Goal: Task Accomplishment & Management: Complete application form

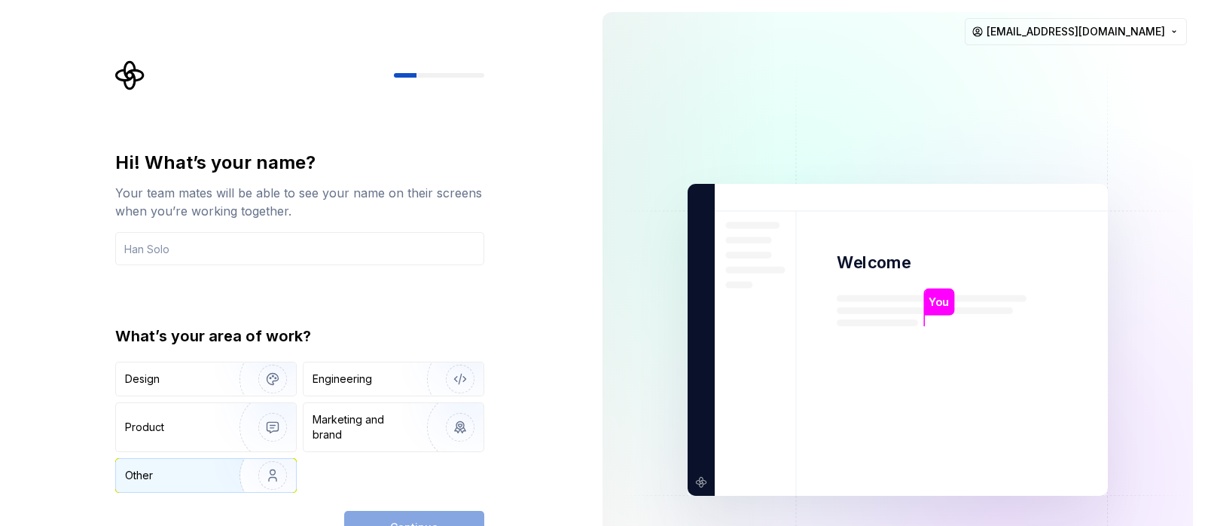
click at [211, 478] on div "Other" at bounding box center [169, 475] width 88 height 15
click at [406, 518] on div "Continue" at bounding box center [414, 527] width 140 height 33
click at [390, 424] on div "Marketing and brand" at bounding box center [363, 427] width 102 height 30
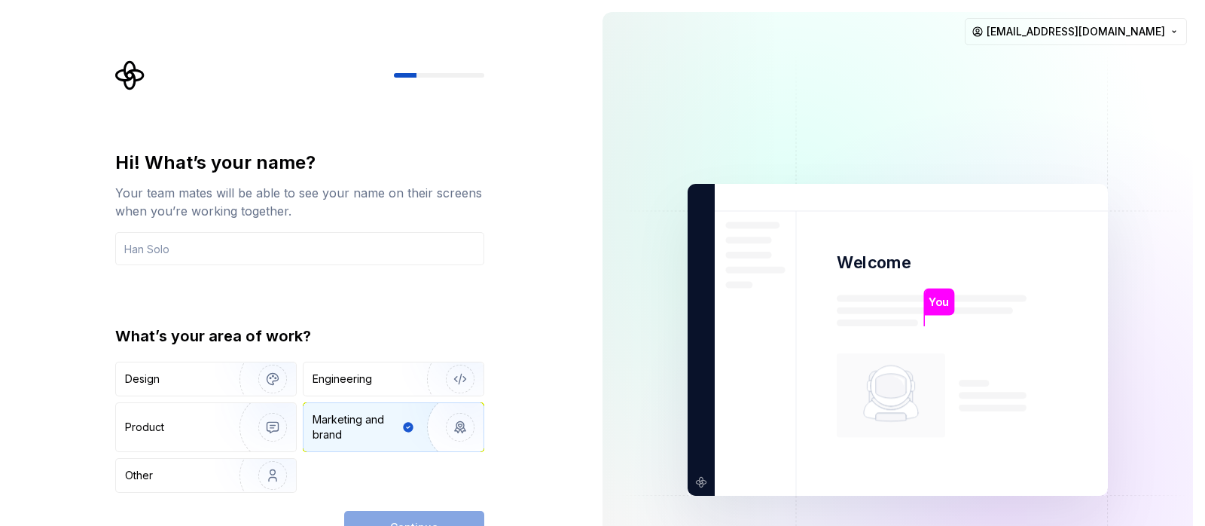
click at [428, 520] on div "Continue" at bounding box center [414, 527] width 140 height 33
click at [163, 485] on div "Other" at bounding box center [206, 475] width 180 height 33
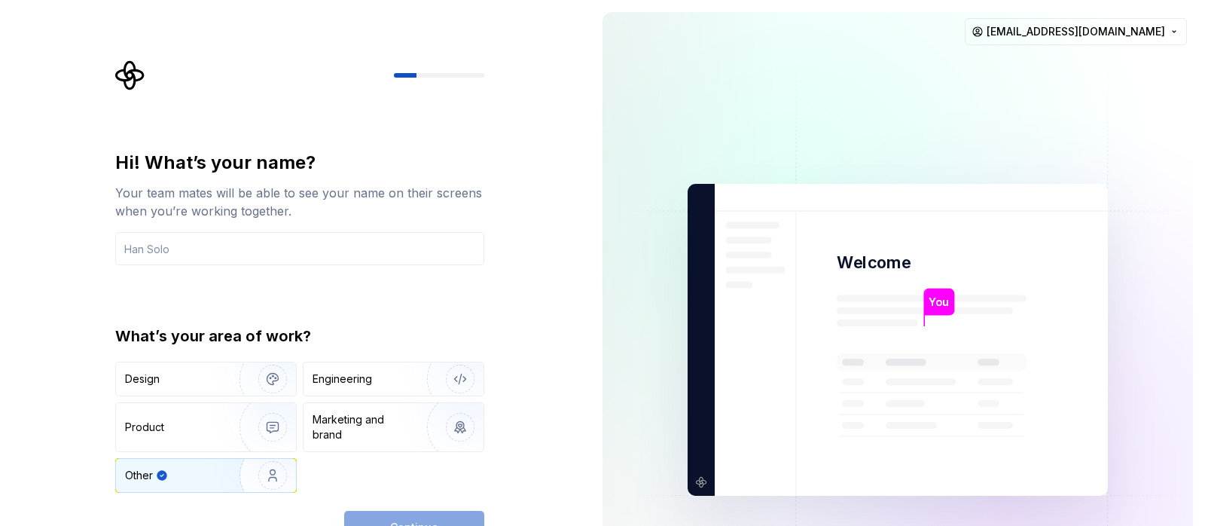
click at [218, 229] on div "Hi! What’s your name? Your team mates will be able to see your name on their sc…" at bounding box center [299, 208] width 369 height 114
click at [206, 245] on input "text" at bounding box center [299, 248] width 369 height 33
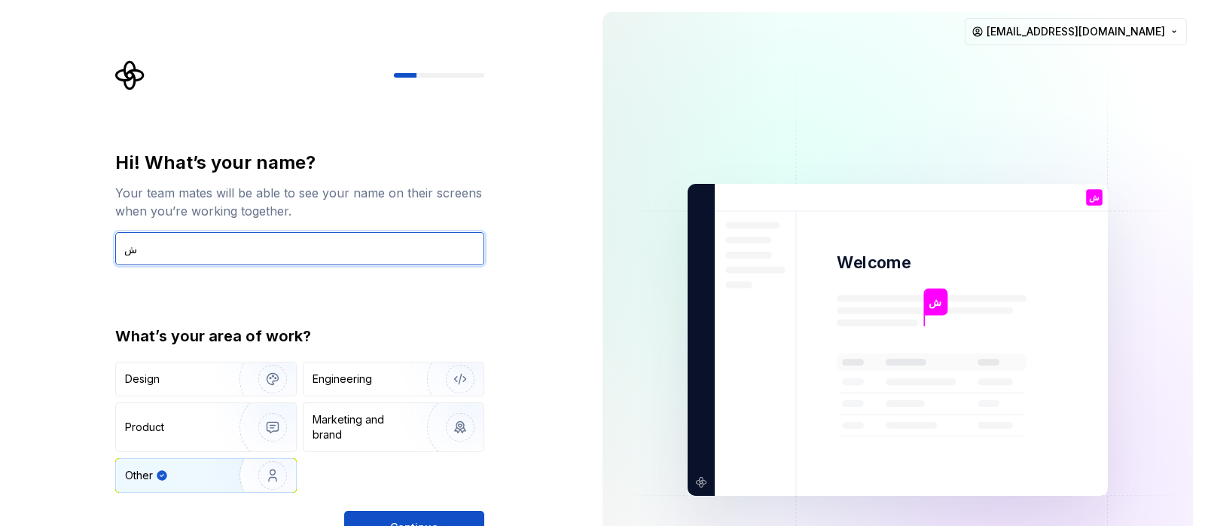
type input "ش"
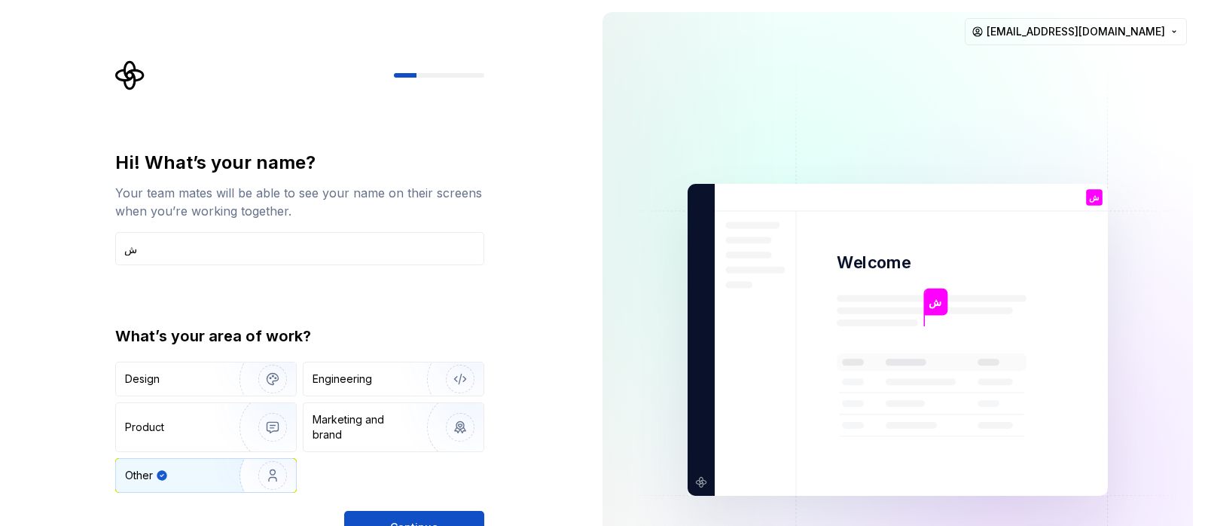
click at [367, 508] on div "Hi! What’s your name? Your team mates will be able to see your name on their sc…" at bounding box center [299, 347] width 369 height 393
click at [364, 511] on div "Hi! What’s your name? Your team mates will be able to see your name on their sc…" at bounding box center [299, 347] width 369 height 393
click at [364, 512] on button "Continue" at bounding box center [414, 527] width 140 height 33
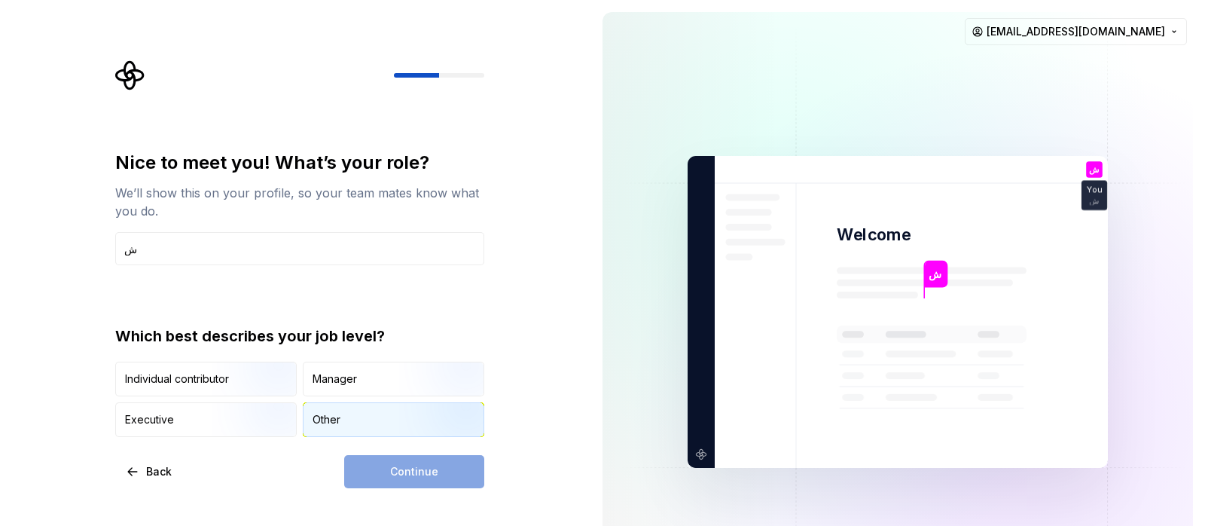
click at [375, 428] on div "Other" at bounding box center [393, 419] width 180 height 33
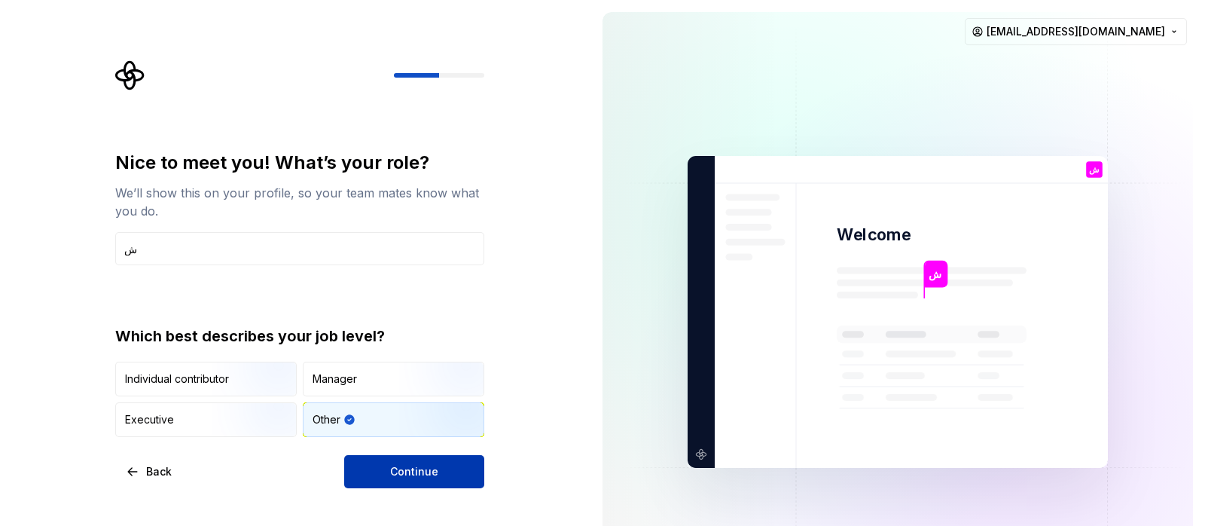
click at [410, 475] on span "Continue" at bounding box center [414, 471] width 48 height 15
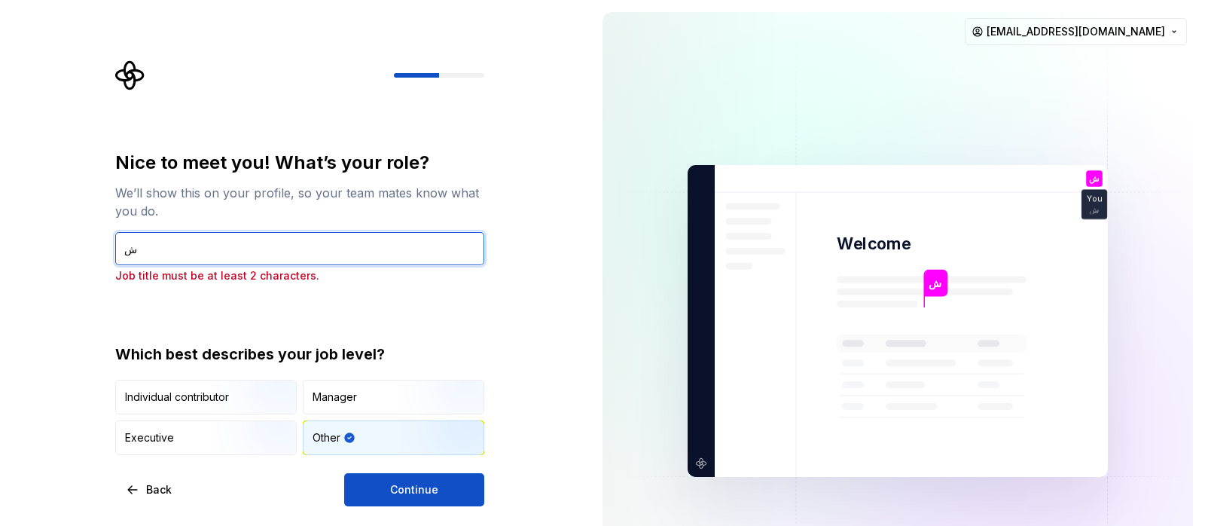
click at [218, 248] on input "ش" at bounding box center [299, 248] width 369 height 33
type input "شش"
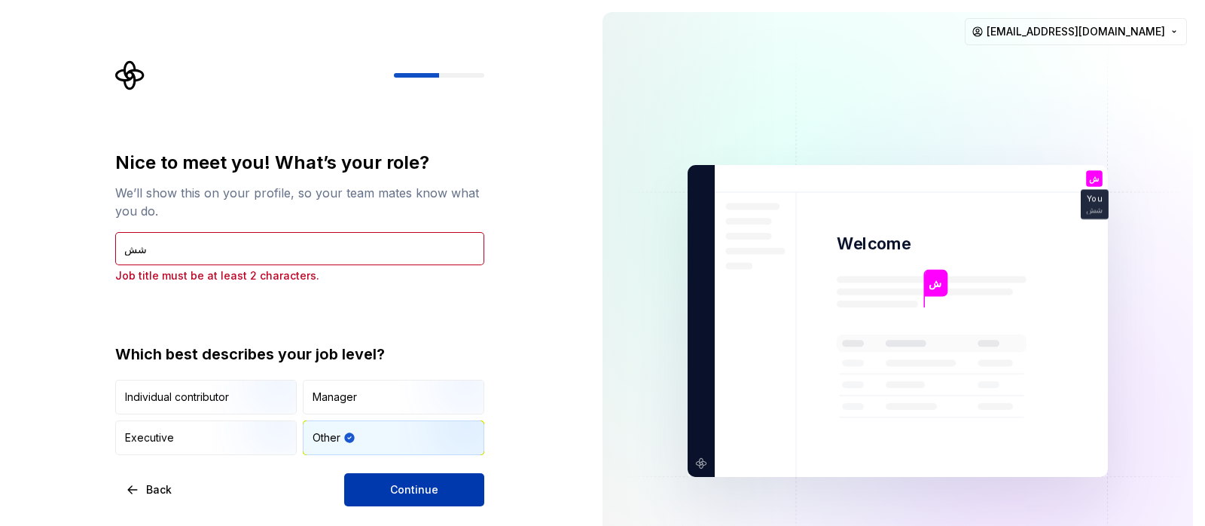
click at [389, 489] on button "Continue" at bounding box center [414, 489] width 140 height 33
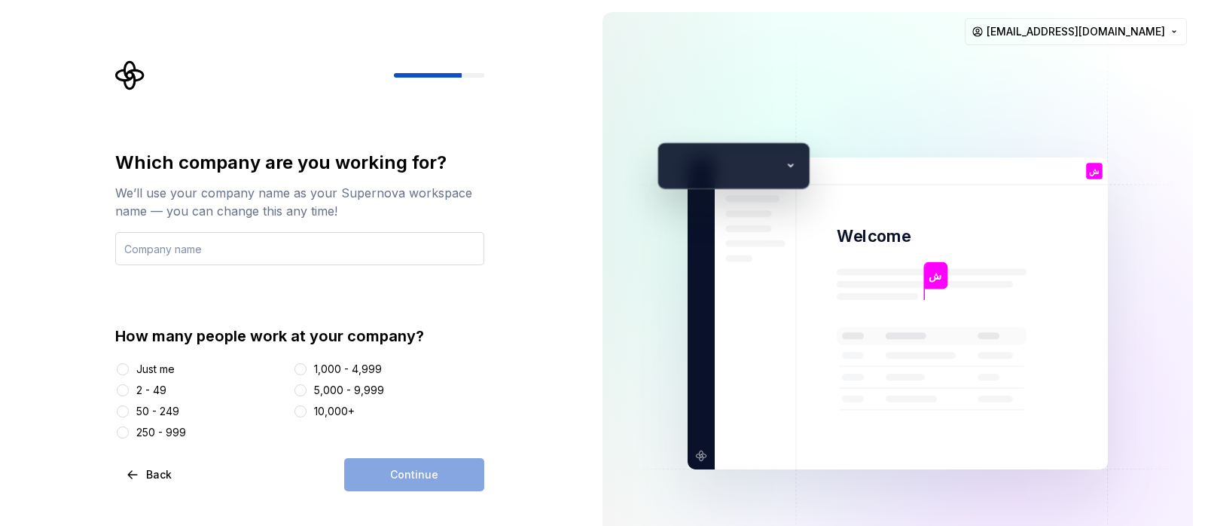
click at [323, 251] on input "text" at bounding box center [299, 248] width 369 height 33
click at [414, 477] on div "Continue" at bounding box center [414, 474] width 140 height 33
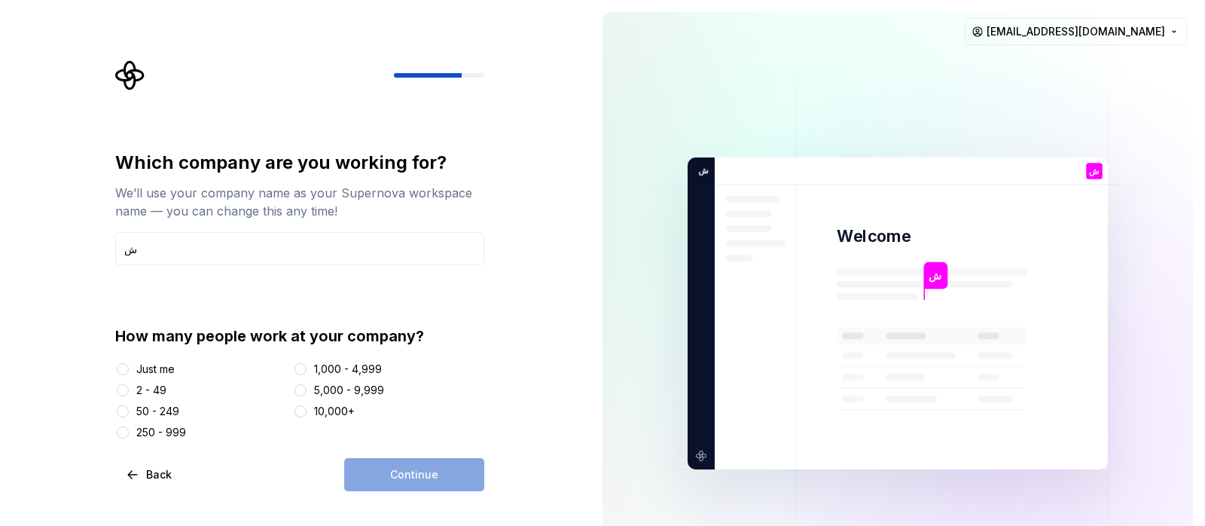
click at [334, 401] on div "Just me 2 - 49 50 - 249 250 - 999 1,000 - 4,999 5,000 - 9,999 10,000+" at bounding box center [299, 400] width 369 height 78
click at [162, 371] on div "Just me" at bounding box center [155, 368] width 38 height 15
click at [129, 371] on button "Just me" at bounding box center [123, 369] width 12 height 12
click at [448, 497] on div "Which company are you working for? We’ll use your company name as your Supernov…" at bounding box center [295, 313] width 590 height 626
click at [440, 480] on button "Continue" at bounding box center [414, 474] width 140 height 33
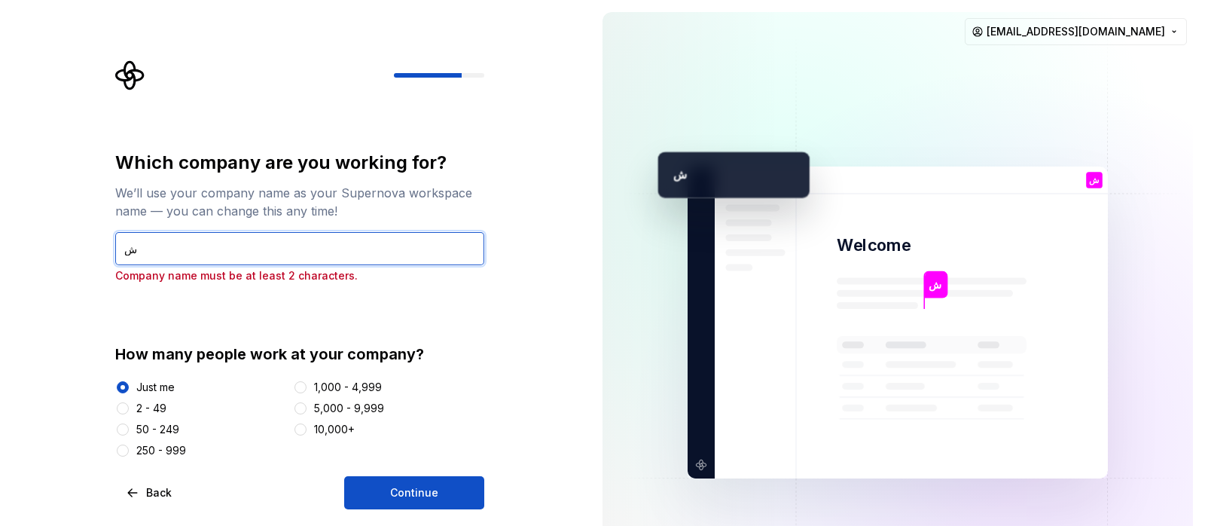
click at [215, 238] on input "ش" at bounding box center [299, 248] width 369 height 33
type input "شش"
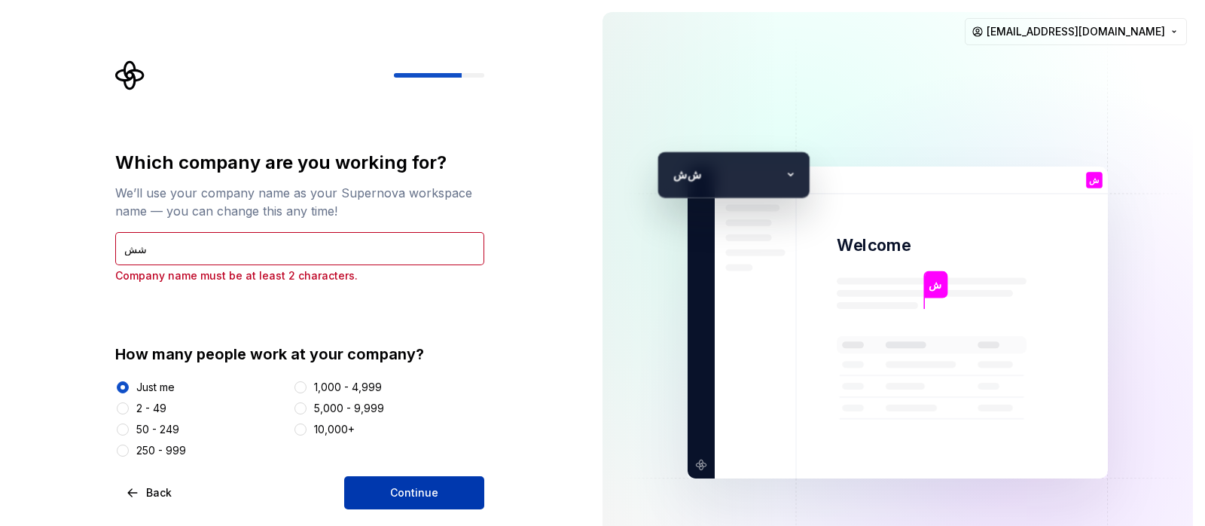
click at [411, 490] on span "Continue" at bounding box center [414, 492] width 48 height 15
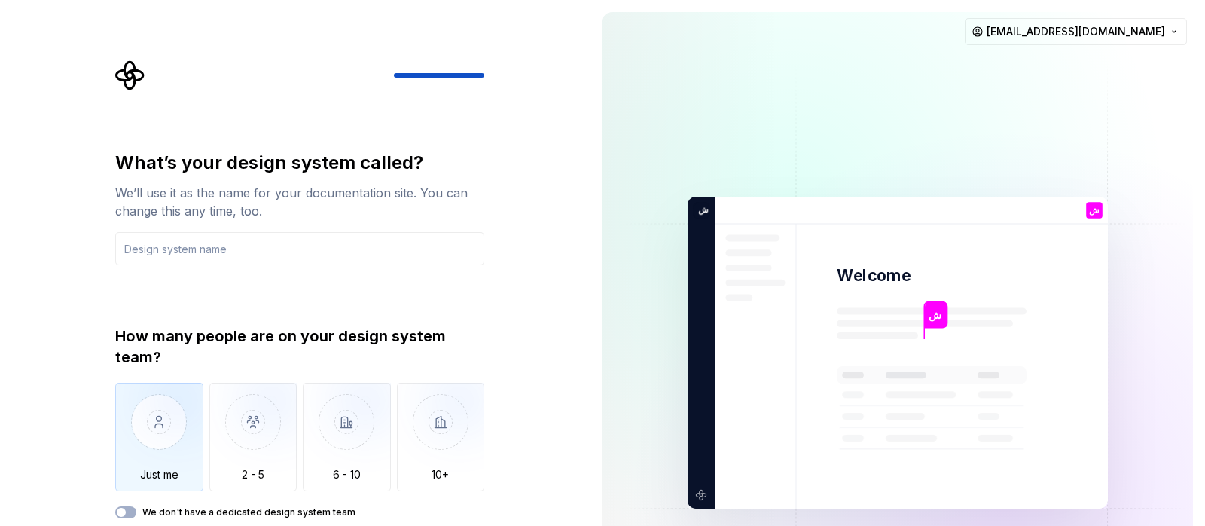
click at [172, 420] on img "button" at bounding box center [159, 433] width 88 height 101
click at [321, 252] on input "text" at bounding box center [299, 248] width 369 height 33
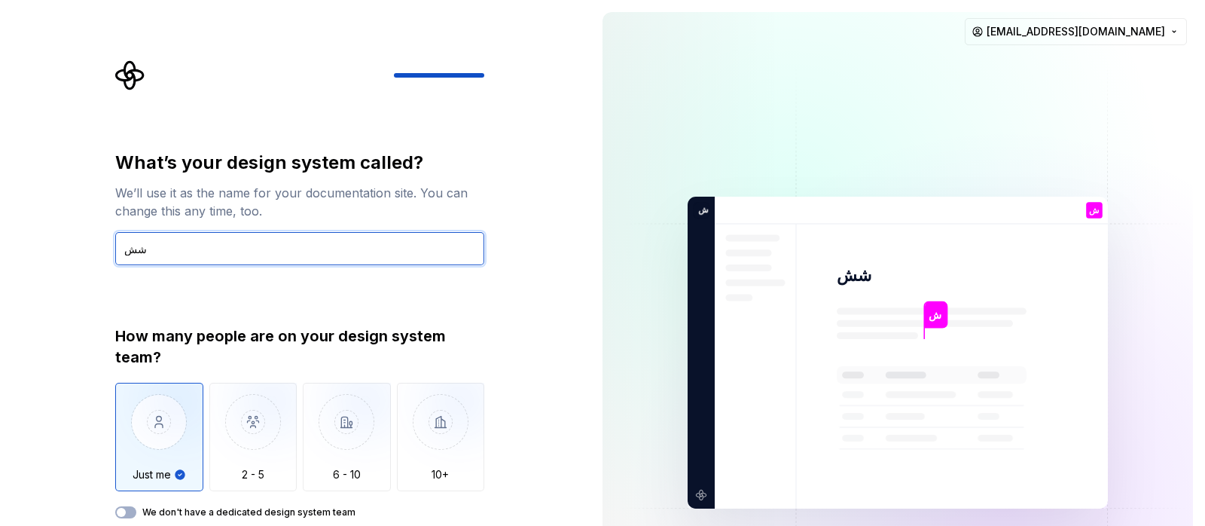
type input "شش"
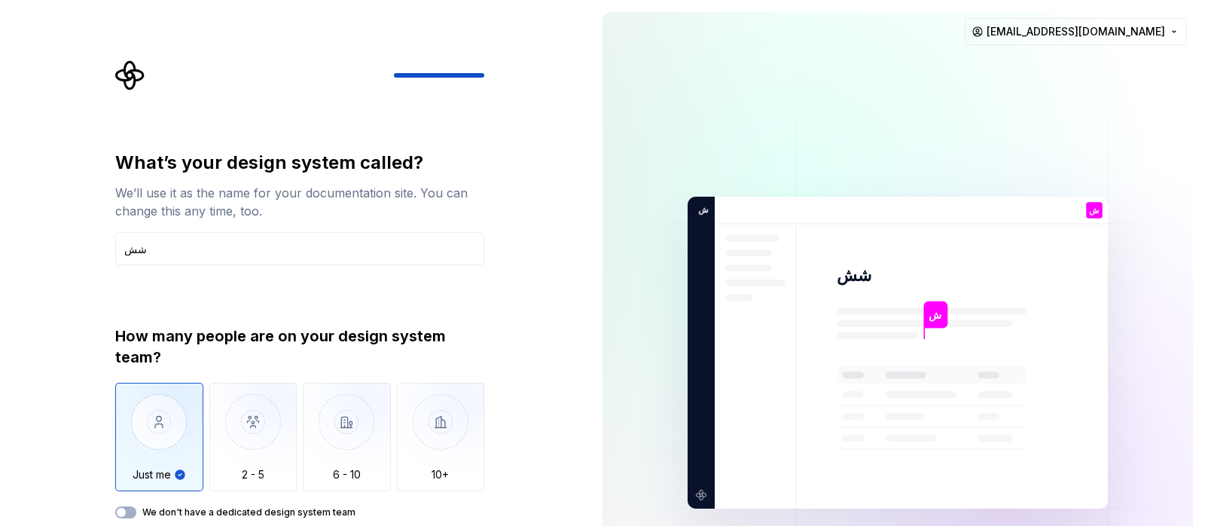
click at [1051, 195] on img at bounding box center [898, 353] width 610 height 712
click at [915, 321] on img at bounding box center [898, 353] width 610 height 712
click at [931, 317] on p "ش" at bounding box center [935, 314] width 14 height 17
click at [129, 511] on button "We don't have a dedicated design system team" at bounding box center [125, 512] width 21 height 12
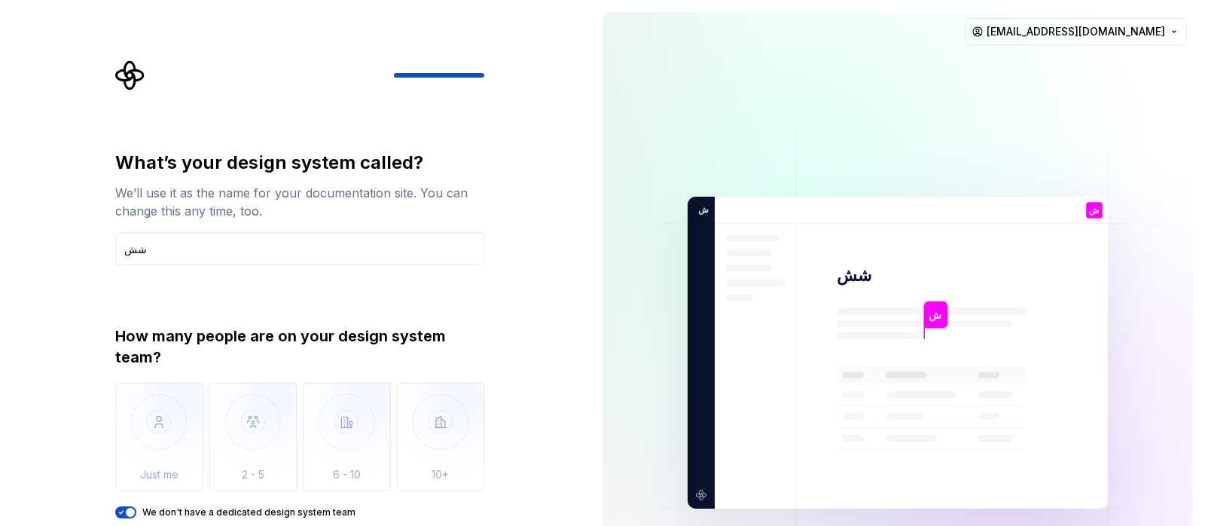
click at [526, 427] on div "What’s your design system called? We’ll use it as the name for your documentati…" at bounding box center [295, 352] width 590 height 705
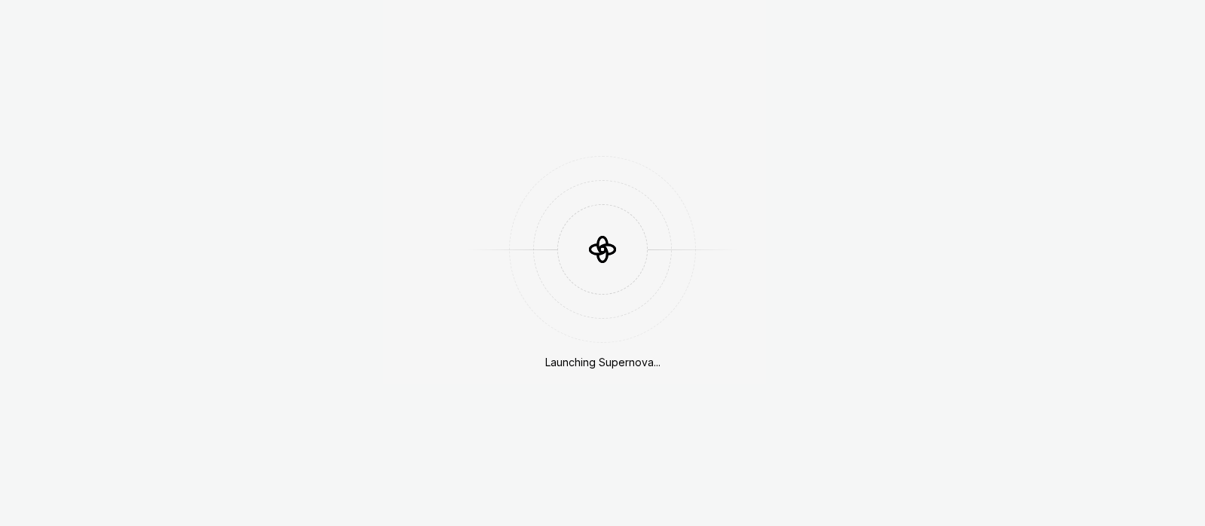
click at [233, 245] on div "Launching Supernova..." at bounding box center [602, 263] width 1205 height 526
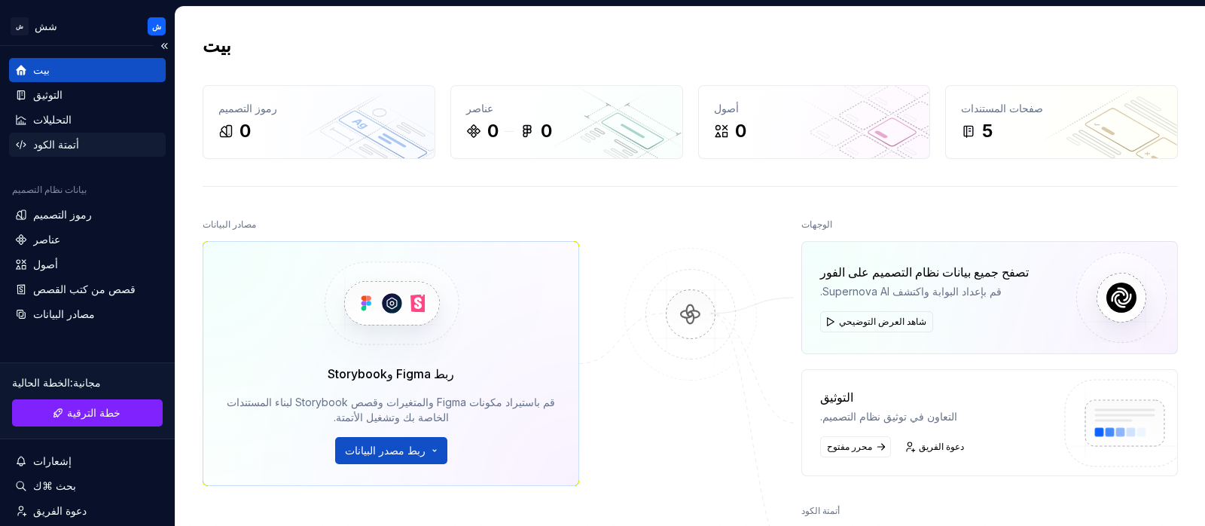
click at [81, 140] on div "أتمتة الكود" at bounding box center [87, 144] width 145 height 15
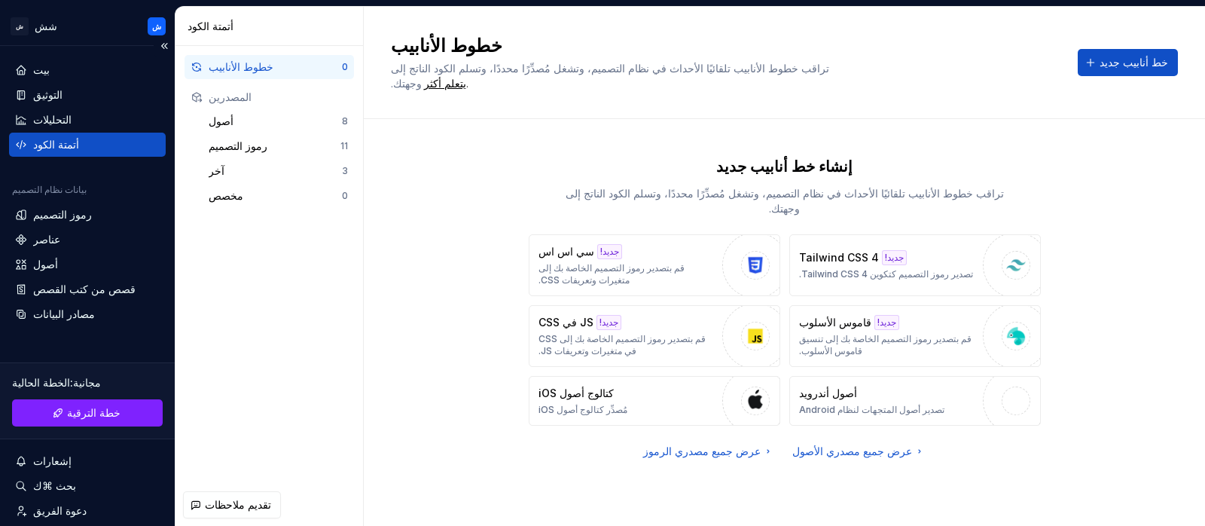
click at [28, 53] on div "بيت التوثيق التحليلات أتمتة الكود بيانات نظام التصميم رموز التصميم عناصر أصول ق…" at bounding box center [87, 327] width 175 height 563
click at [44, 75] on font "بيت" at bounding box center [41, 69] width 17 height 13
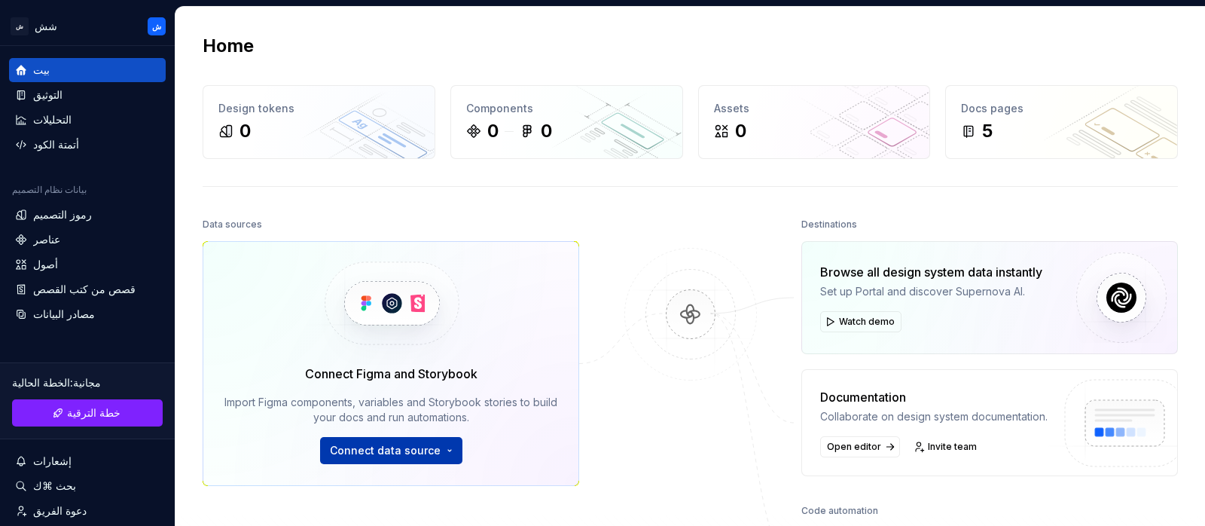
click at [419, 448] on span "Connect data source" at bounding box center [385, 450] width 111 height 15
